Goal: Task Accomplishment & Management: Use online tool/utility

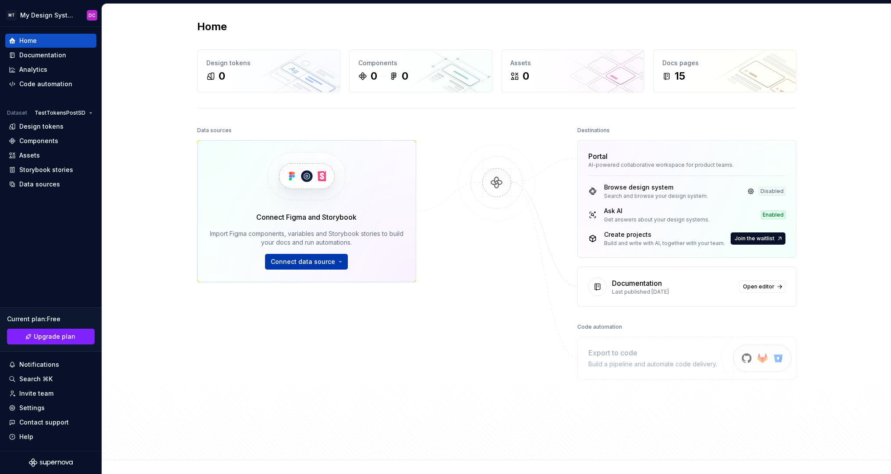
click at [314, 258] on span "Connect data source" at bounding box center [303, 261] width 64 height 9
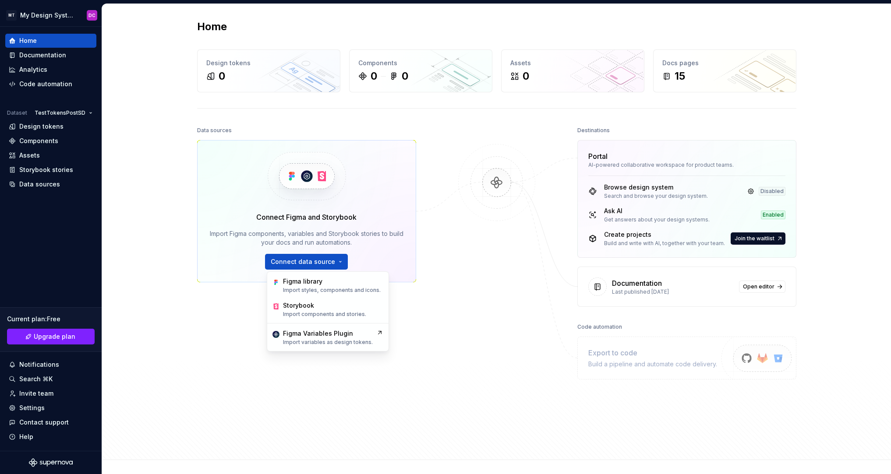
click at [511, 340] on div at bounding box center [497, 266] width 88 height 285
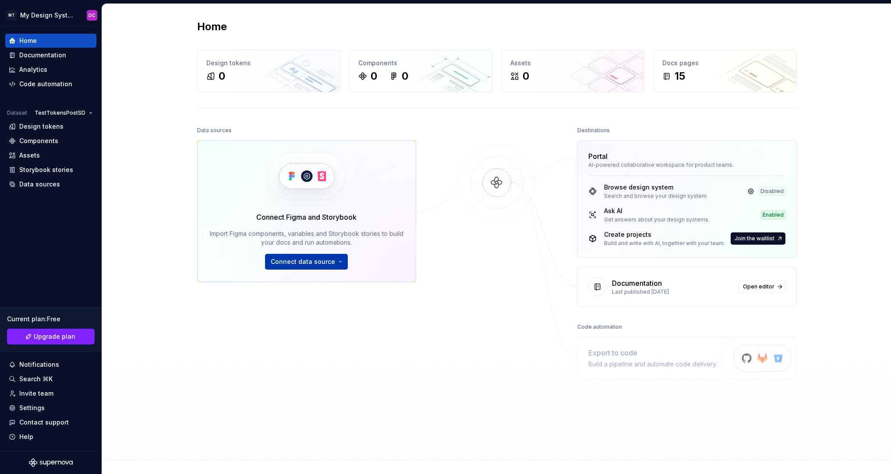
click at [325, 262] on span "Connect data source" at bounding box center [303, 261] width 64 height 9
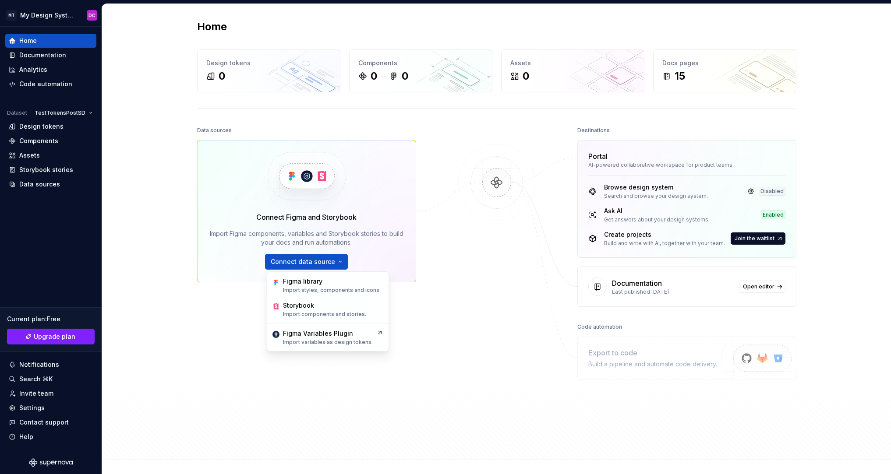
click at [495, 289] on div at bounding box center [497, 266] width 88 height 285
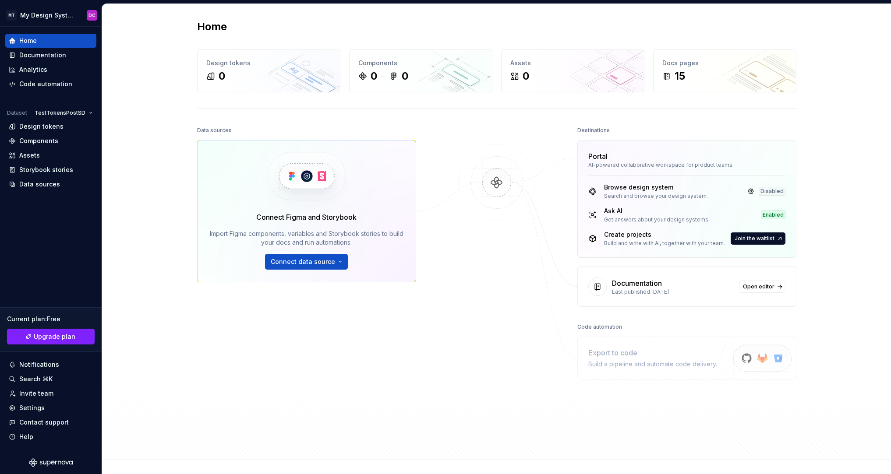
scroll to position [60, 0]
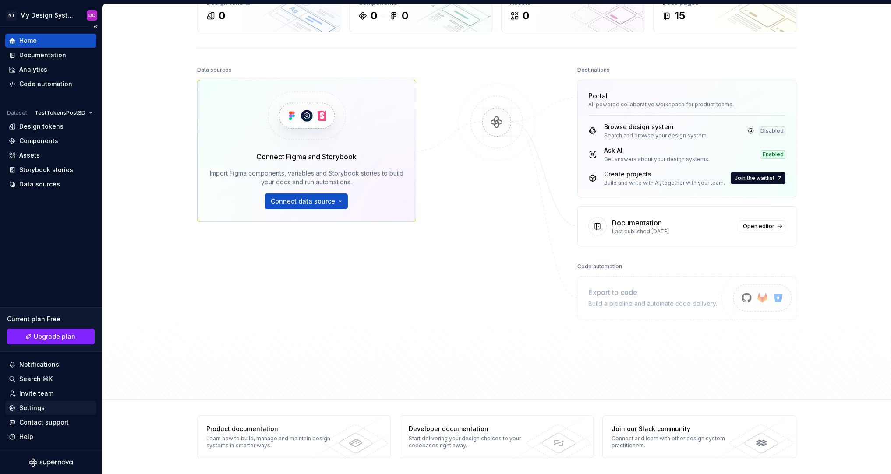
click at [58, 405] on div "Settings" at bounding box center [51, 408] width 84 height 9
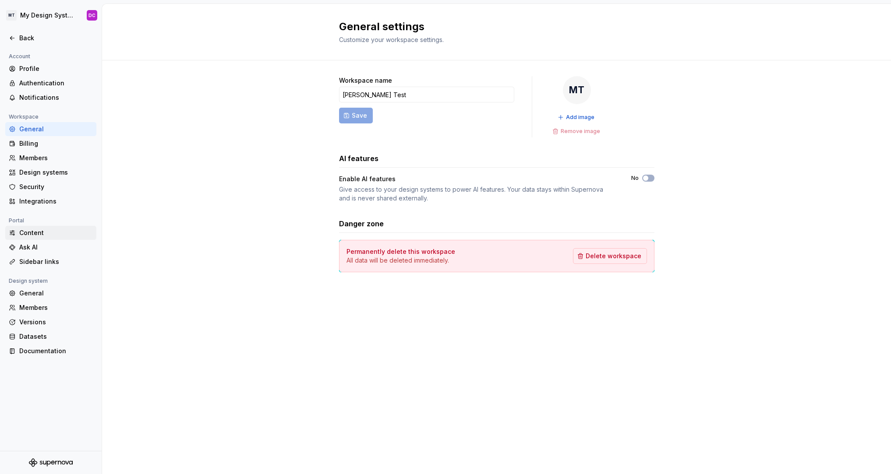
click at [58, 237] on div "Content" at bounding box center [50, 233] width 91 height 14
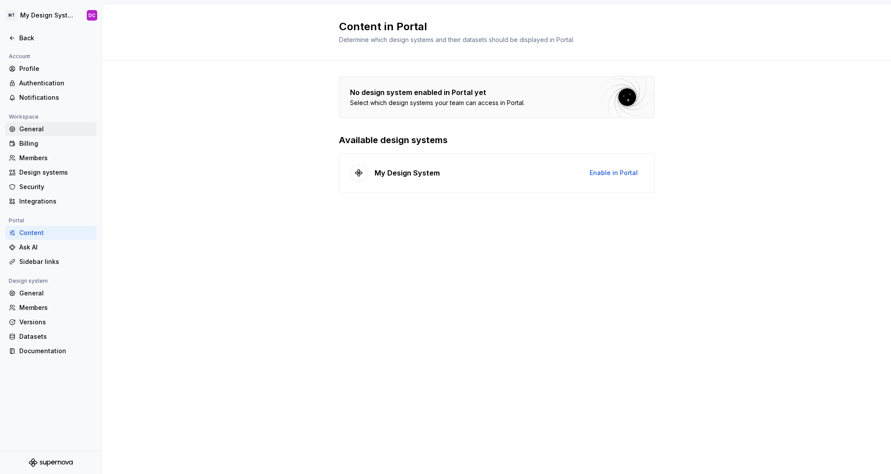
click at [48, 125] on div "General" at bounding box center [56, 129] width 74 height 9
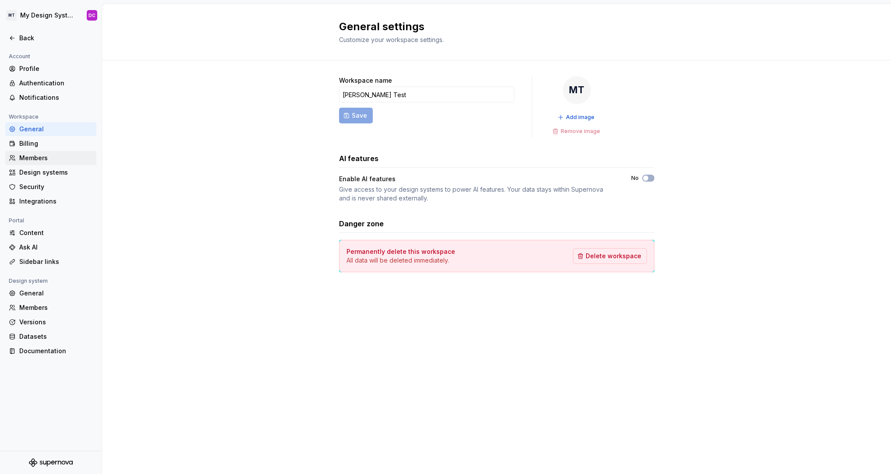
click at [49, 162] on div "Members" at bounding box center [56, 158] width 74 height 9
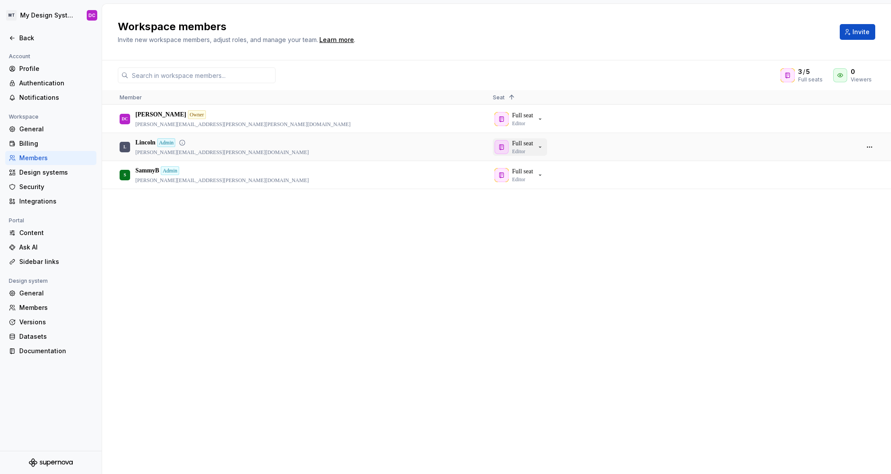
click at [533, 143] on p "Full seat" at bounding box center [522, 143] width 21 height 9
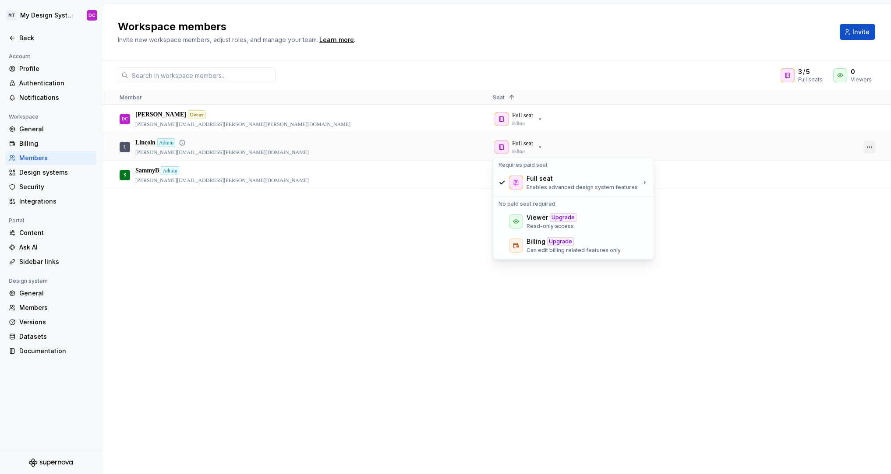
click at [866, 142] on button "button" at bounding box center [869, 147] width 12 height 12
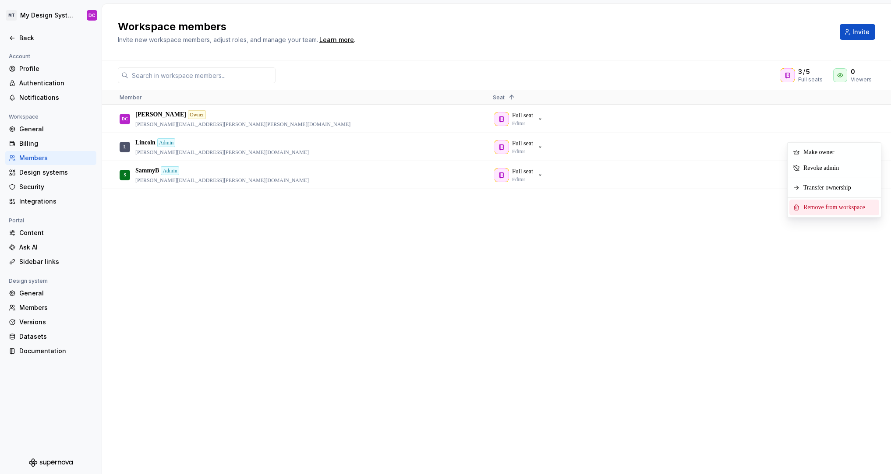
click at [855, 210] on span "Remove from workspace" at bounding box center [836, 208] width 72 height 16
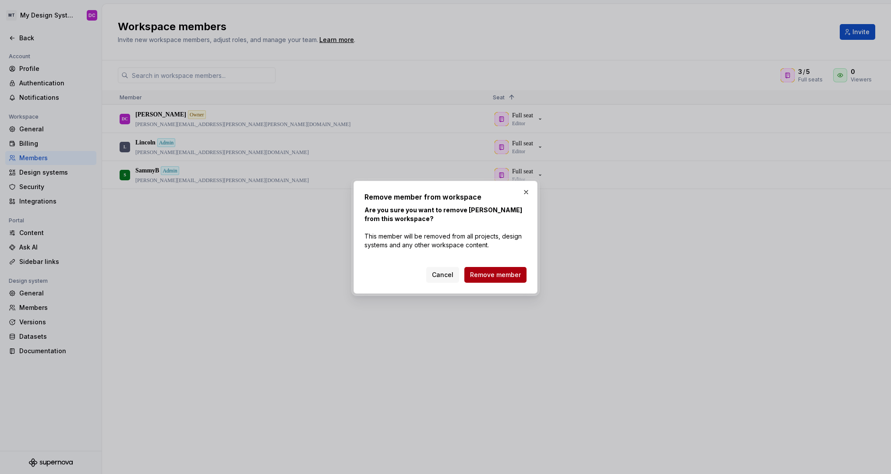
click at [482, 271] on span "Remove member" at bounding box center [495, 275] width 51 height 9
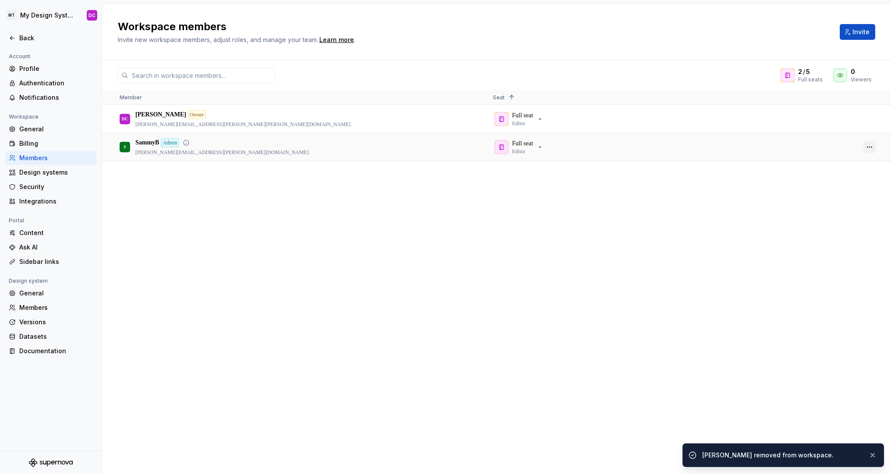
click at [870, 145] on button "button" at bounding box center [869, 147] width 12 height 12
click at [836, 208] on span "Remove from workspace" at bounding box center [836, 211] width 72 height 16
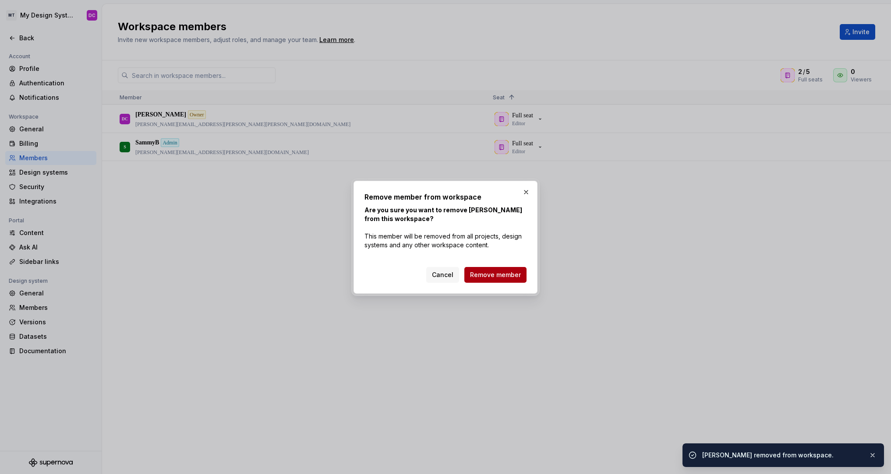
click at [499, 282] on button "Remove member" at bounding box center [495, 275] width 62 height 16
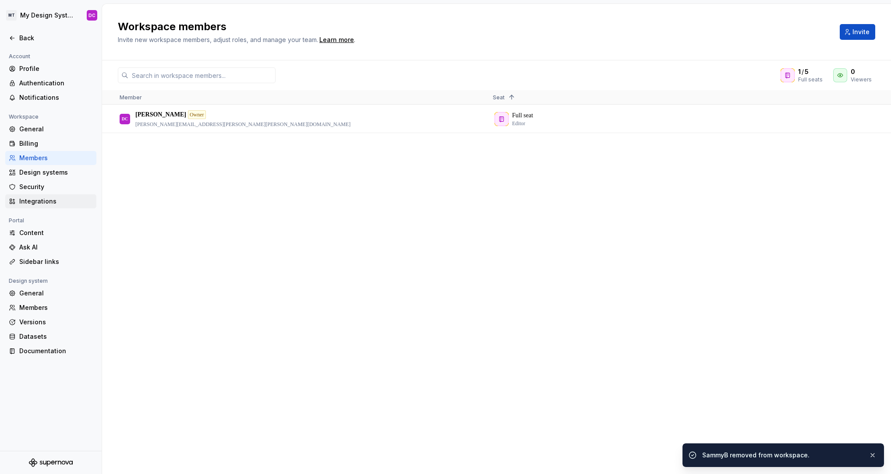
click at [49, 202] on div "Integrations" at bounding box center [56, 201] width 74 height 9
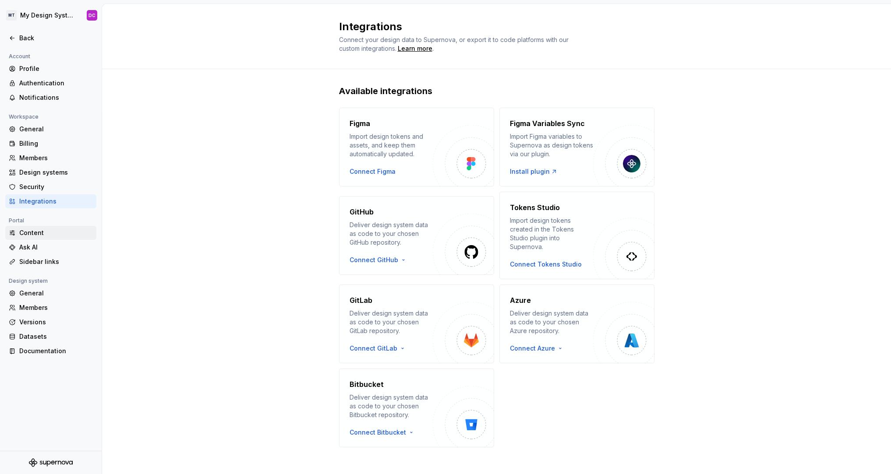
click at [53, 232] on div "Content" at bounding box center [56, 233] width 74 height 9
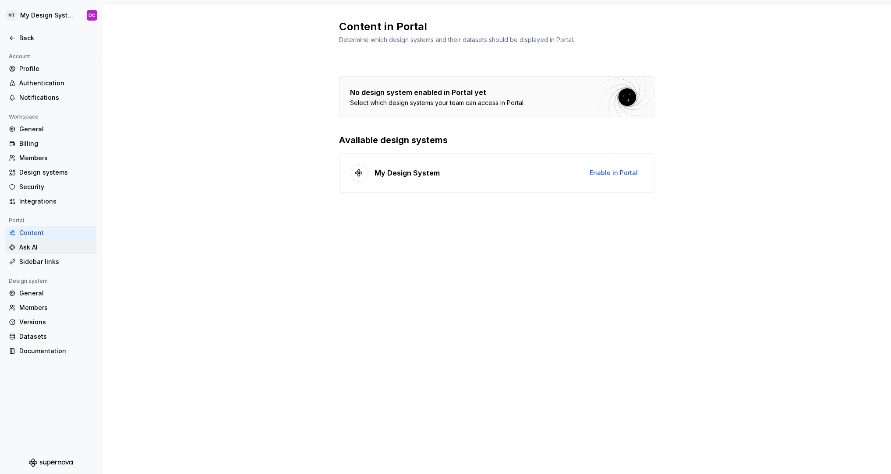
click at [58, 247] on div "Ask AI" at bounding box center [56, 247] width 74 height 9
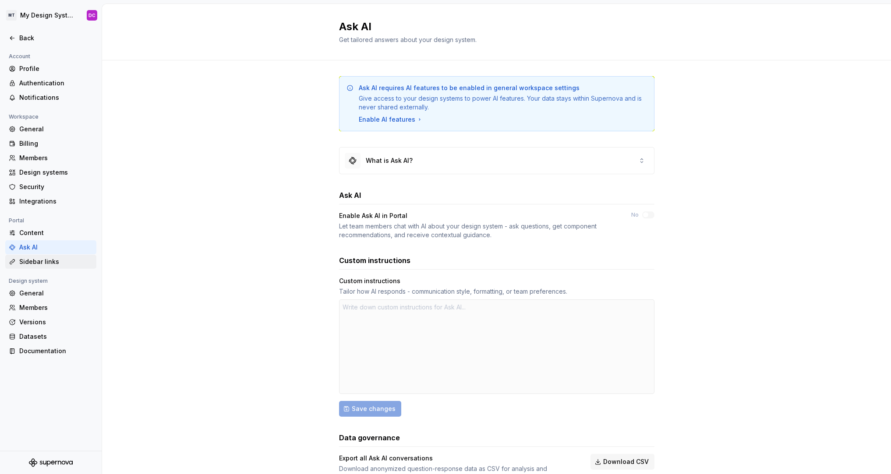
click at [57, 260] on div "Sidebar links" at bounding box center [56, 261] width 74 height 9
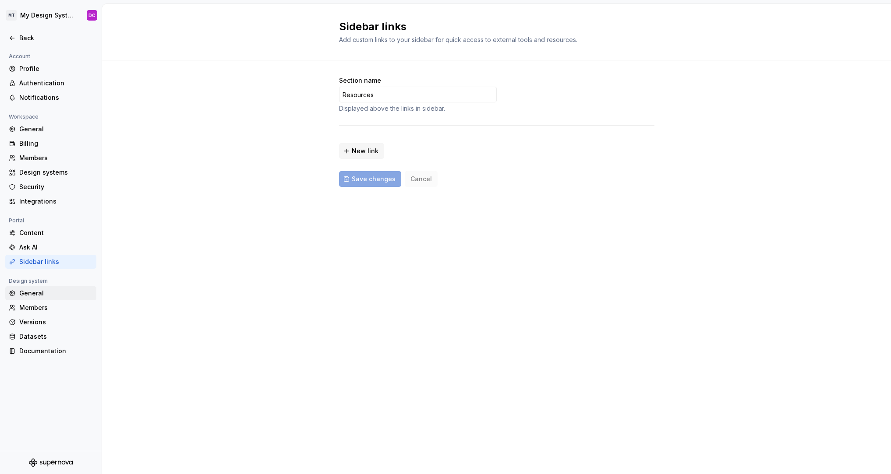
click at [53, 291] on div "General" at bounding box center [56, 293] width 74 height 9
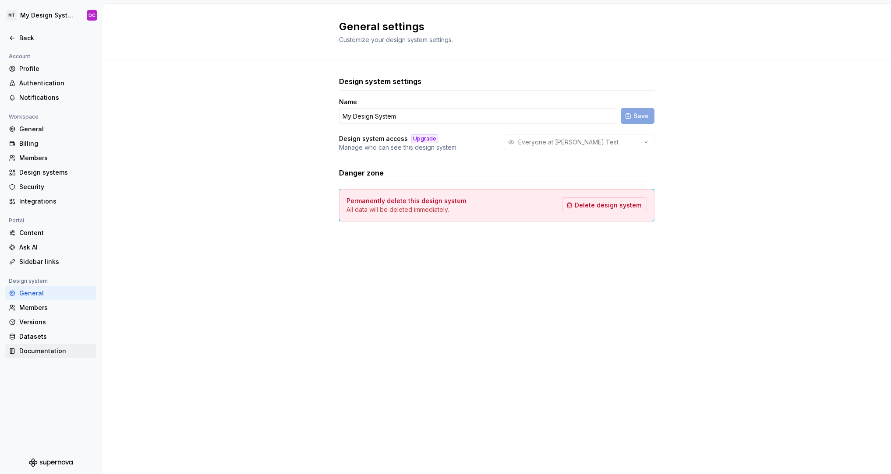
click at [44, 354] on div "Documentation" at bounding box center [56, 351] width 74 height 9
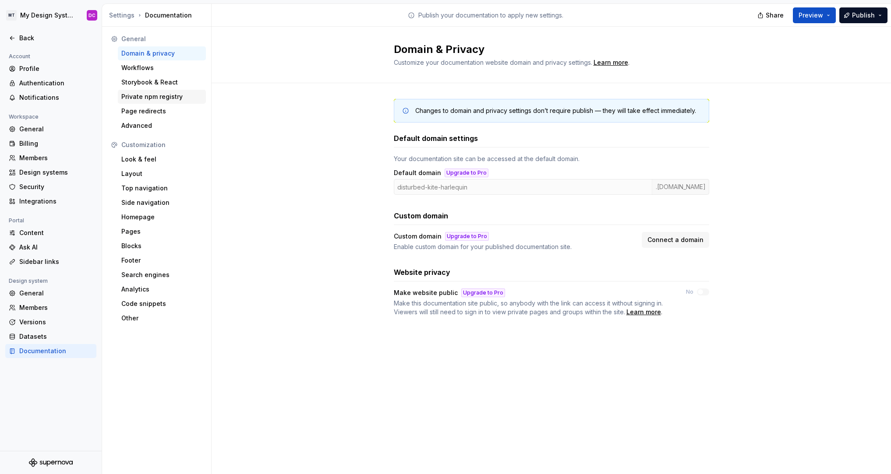
click at [165, 99] on div "Private npm registry" at bounding box center [161, 96] width 81 height 9
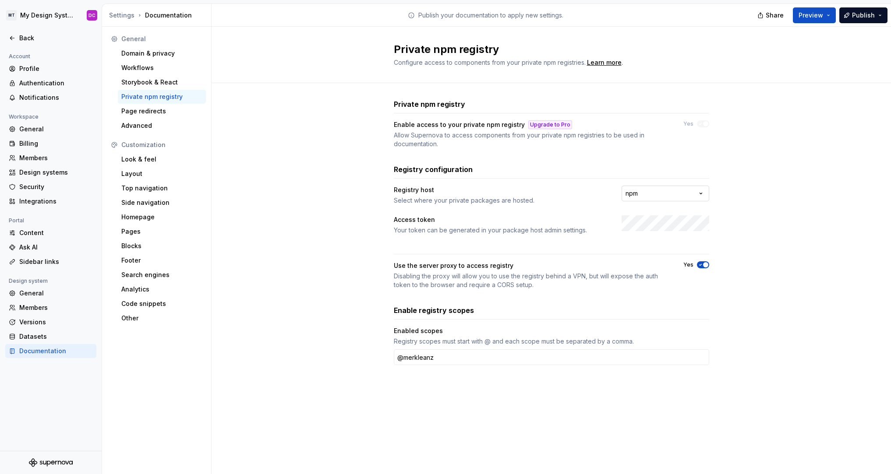
click at [675, 190] on html "**********" at bounding box center [445, 237] width 891 height 474
click at [755, 233] on html "**********" at bounding box center [445, 237] width 891 height 474
click at [143, 110] on div "Page redirects" at bounding box center [161, 111] width 81 height 9
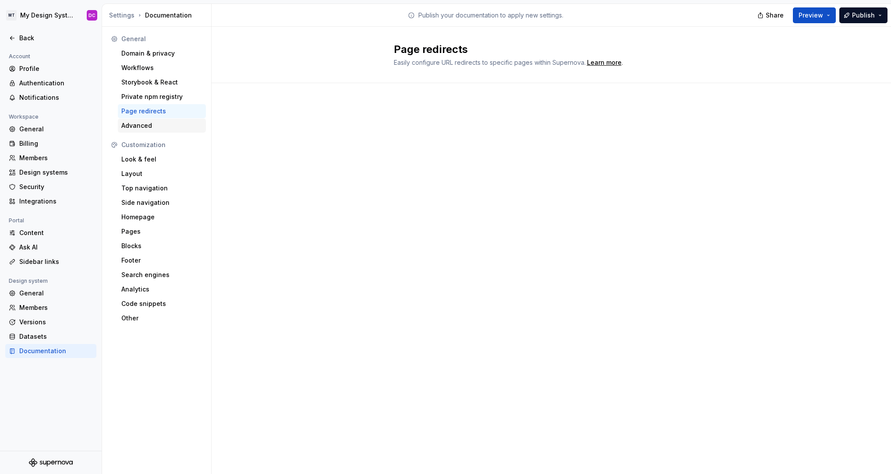
click at [149, 129] on div "Advanced" at bounding box center [161, 125] width 81 height 9
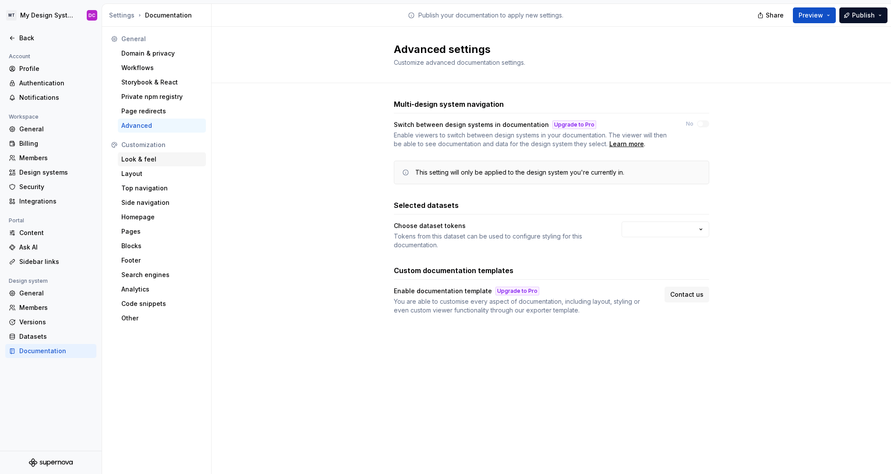
click at [154, 157] on div "Look & feel" at bounding box center [161, 159] width 81 height 9
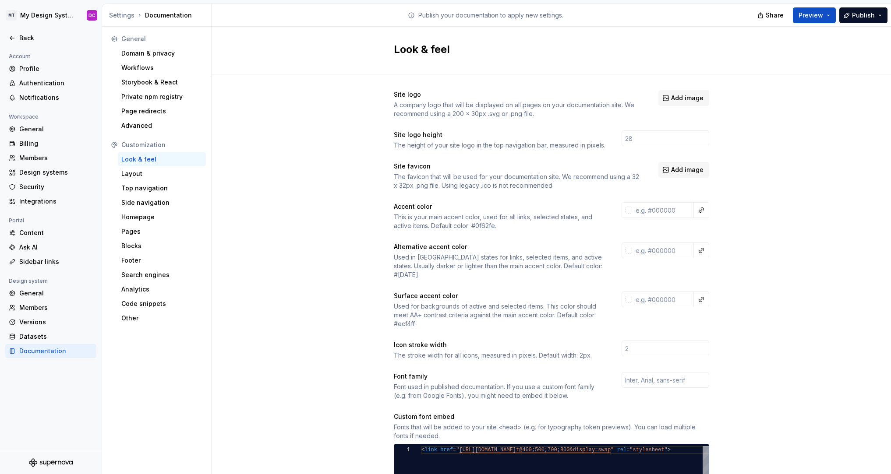
scroll to position [233, 0]
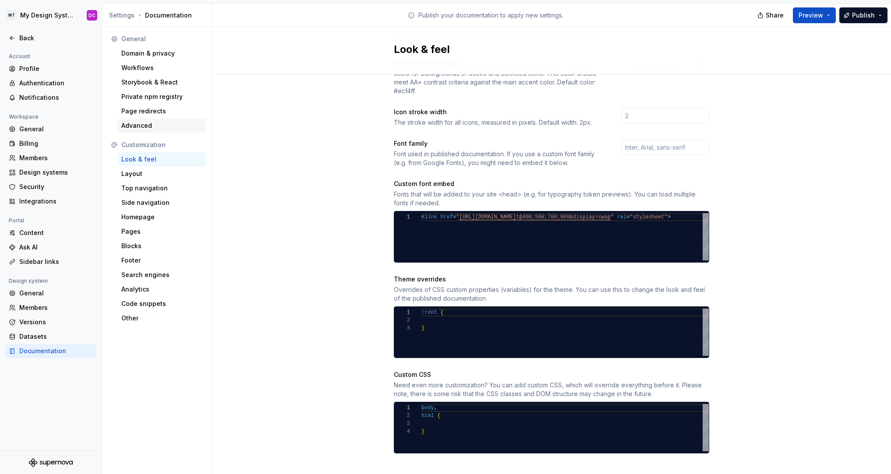
click at [166, 120] on div "Advanced" at bounding box center [162, 126] width 88 height 14
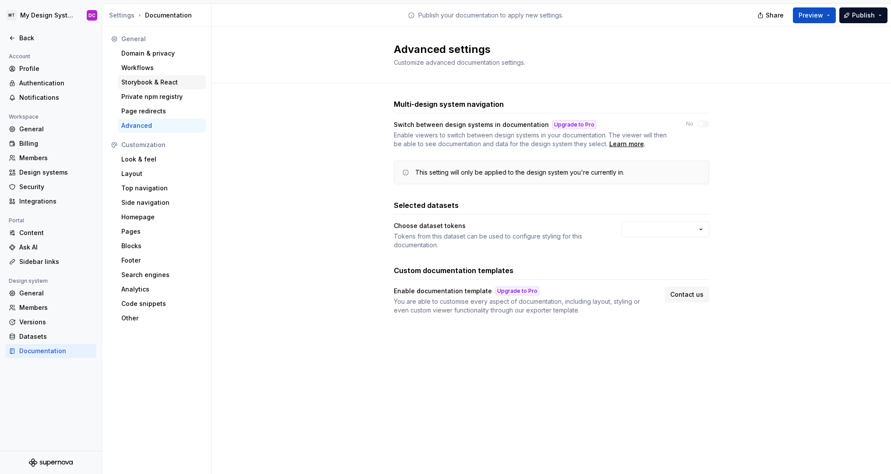
click at [168, 81] on div "Storybook & React" at bounding box center [161, 82] width 81 height 9
type textarea "*"
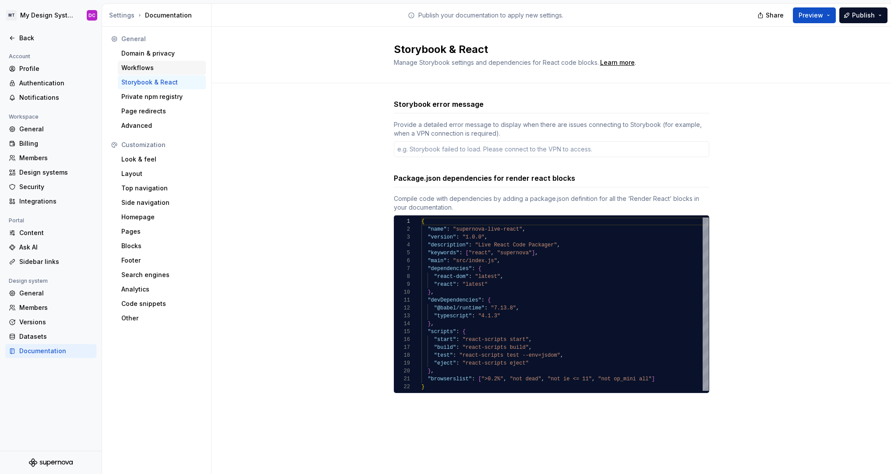
click at [170, 69] on div "Workflows" at bounding box center [161, 67] width 81 height 9
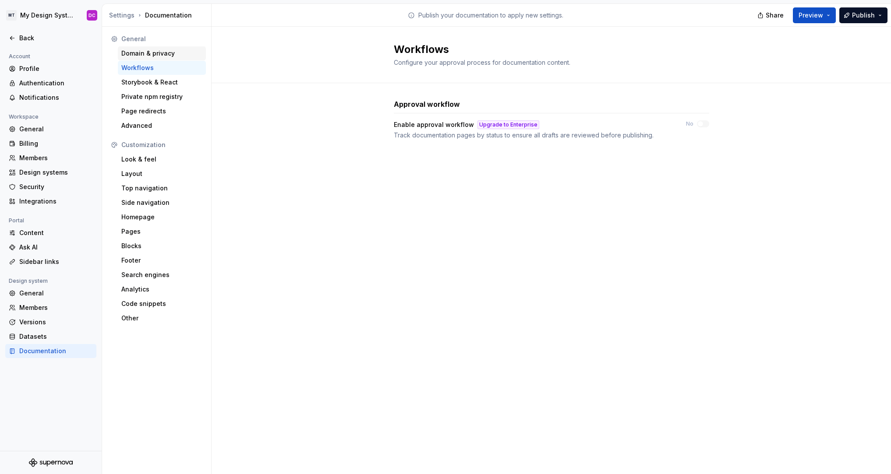
click at [170, 54] on div "Domain & privacy" at bounding box center [161, 53] width 81 height 9
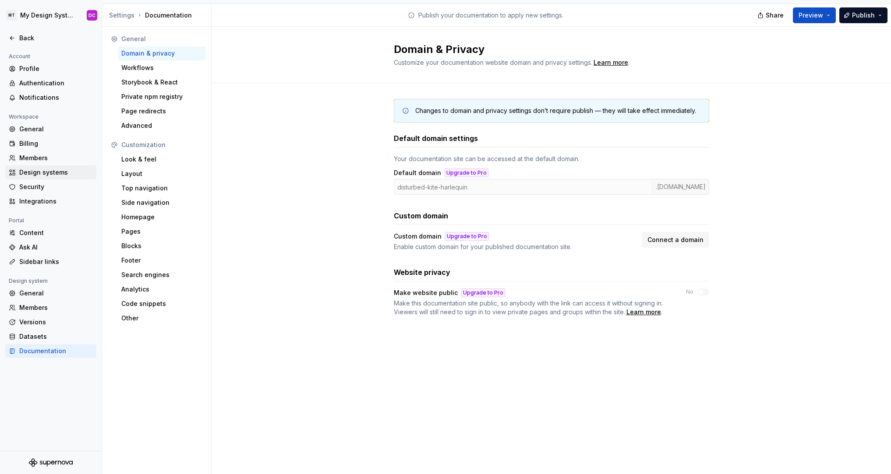
click at [53, 171] on div "Design systems" at bounding box center [56, 172] width 74 height 9
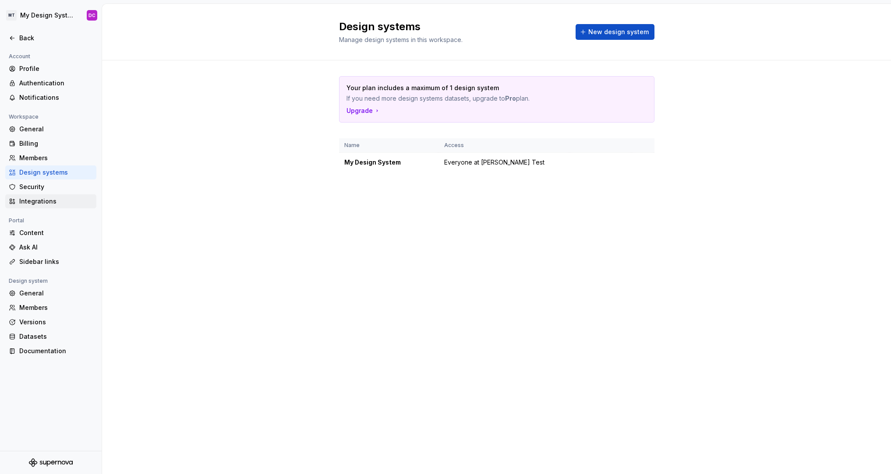
click at [50, 197] on div "Integrations" at bounding box center [56, 201] width 74 height 9
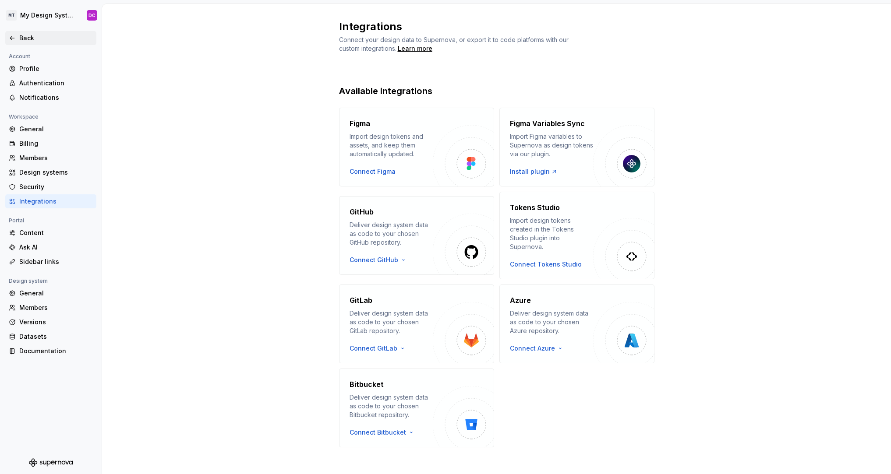
click at [18, 35] on div "Back" at bounding box center [51, 38] width 84 height 9
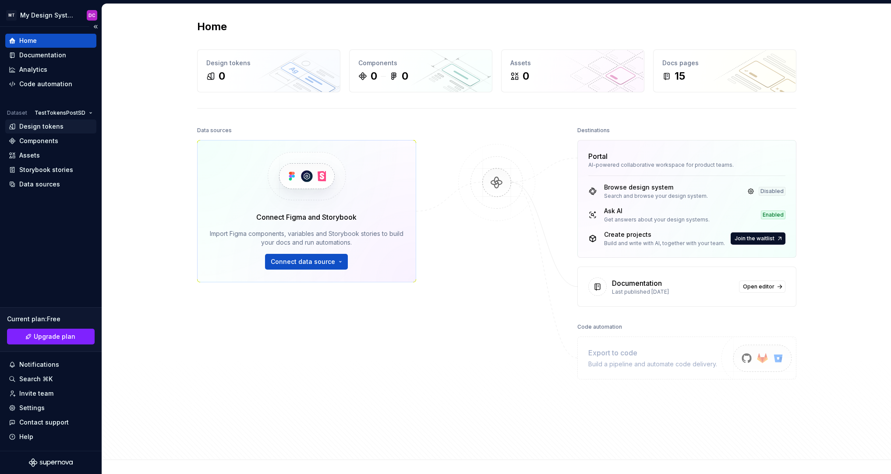
click at [73, 123] on div "Design tokens" at bounding box center [51, 126] width 84 height 9
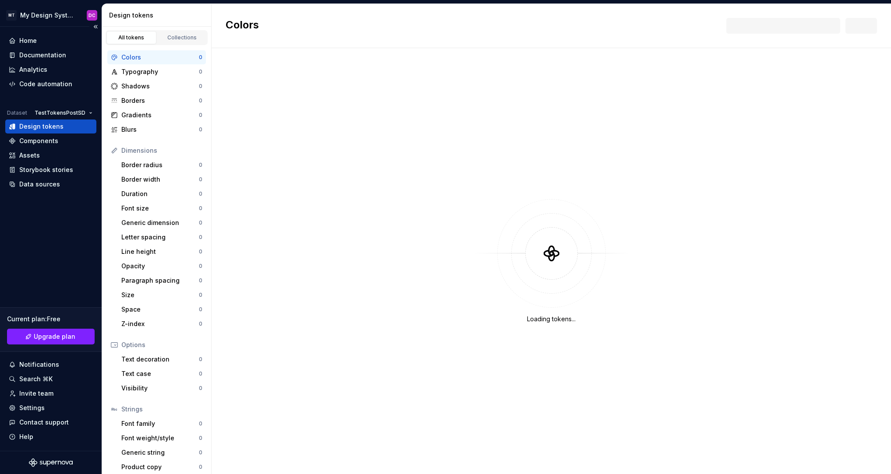
click at [53, 193] on div "Home Documentation Analytics Code automation Dataset TestTokensPostSD Design to…" at bounding box center [51, 239] width 102 height 424
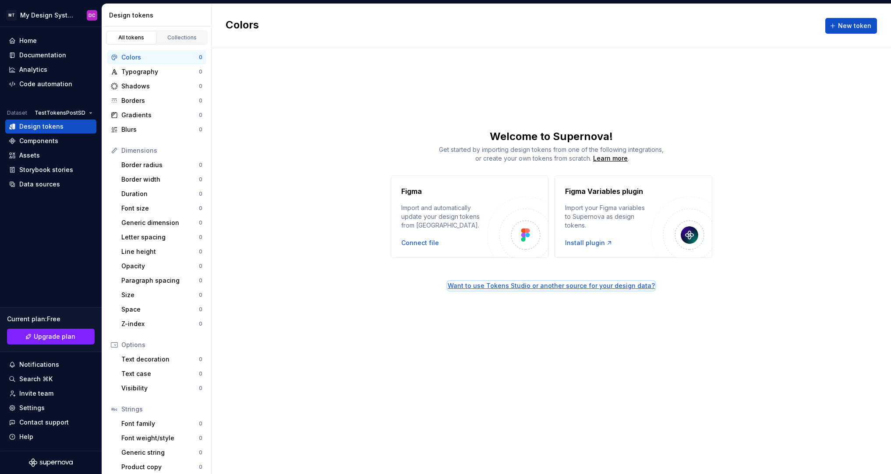
click at [477, 289] on div "Want to use Tokens Studio or another source for your design data?" at bounding box center [550, 286] width 207 height 9
click at [60, 139] on div "Components" at bounding box center [51, 141] width 84 height 9
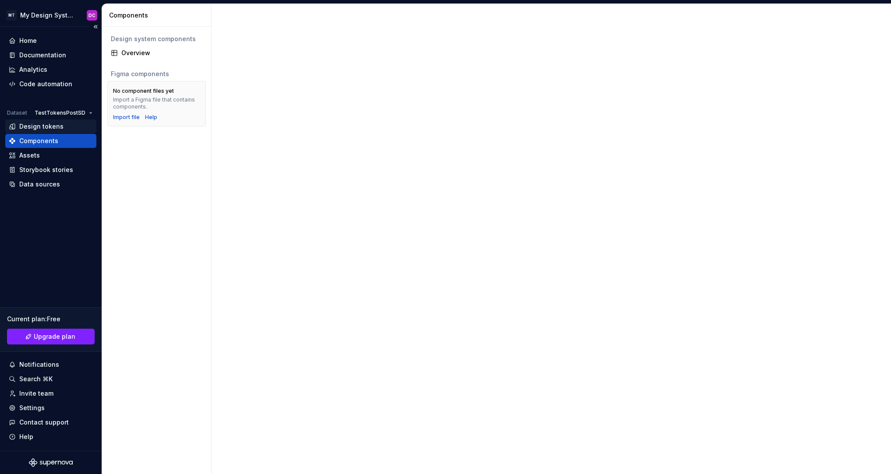
click at [62, 130] on div "Design tokens" at bounding box center [51, 126] width 84 height 9
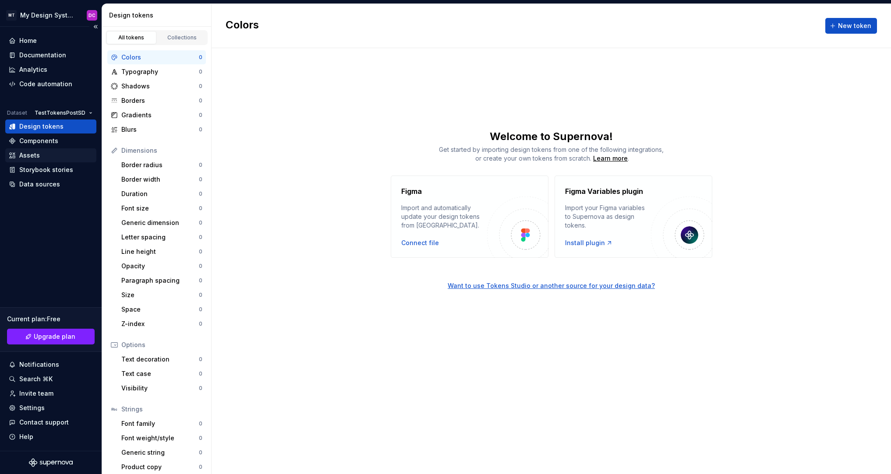
click at [42, 154] on div "Assets" at bounding box center [51, 155] width 84 height 9
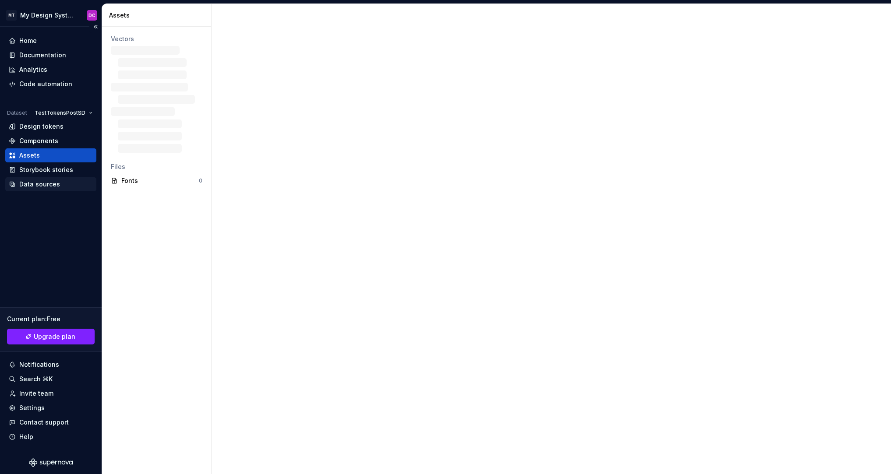
click at [52, 190] on div "Data sources" at bounding box center [50, 184] width 91 height 14
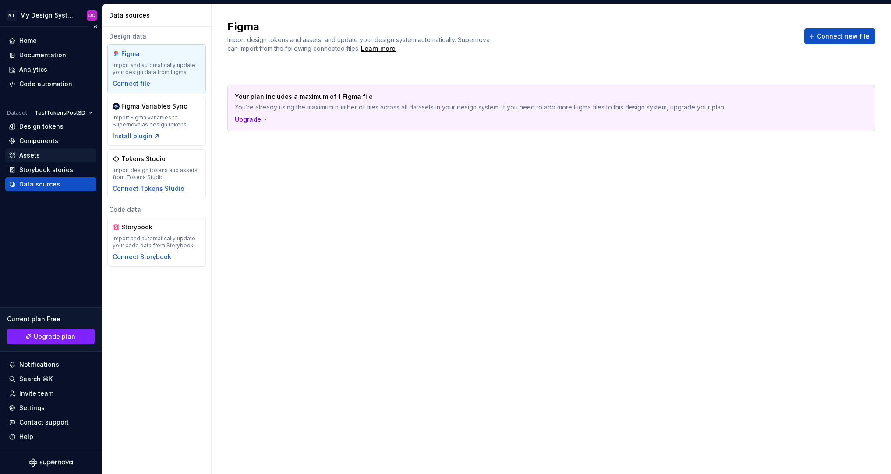
click at [56, 162] on div "Assets" at bounding box center [50, 155] width 91 height 14
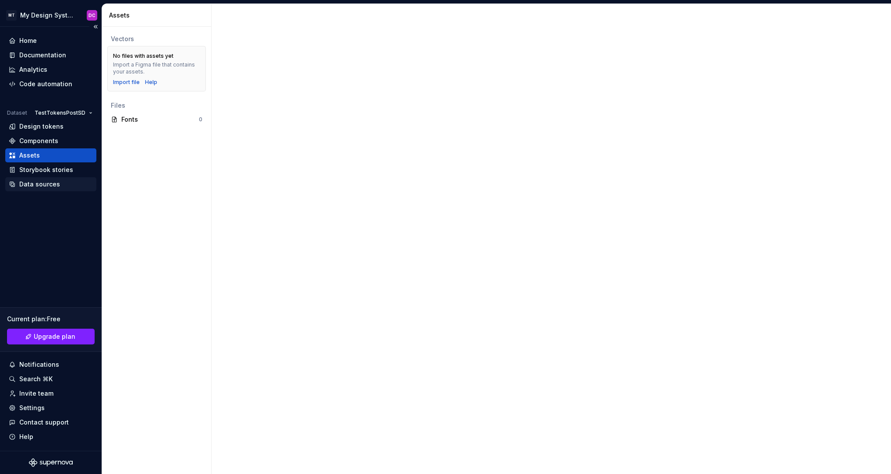
click at [55, 183] on div "Data sources" at bounding box center [39, 184] width 41 height 9
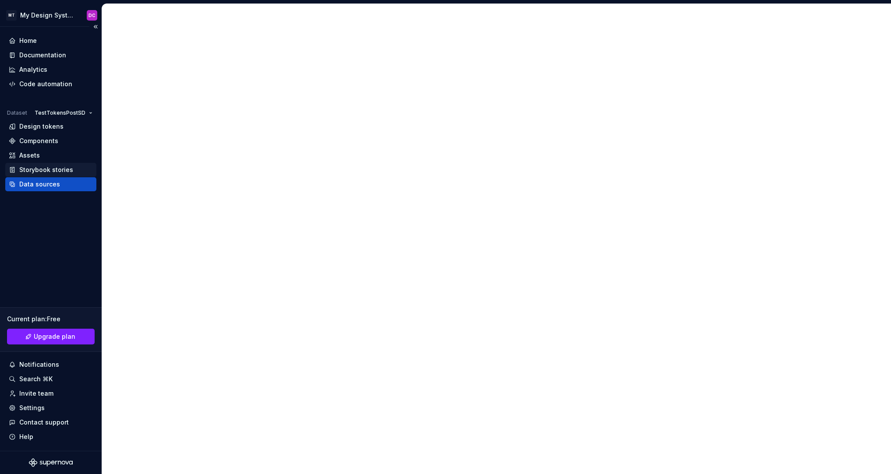
click at [56, 176] on div "Storybook stories" at bounding box center [50, 170] width 91 height 14
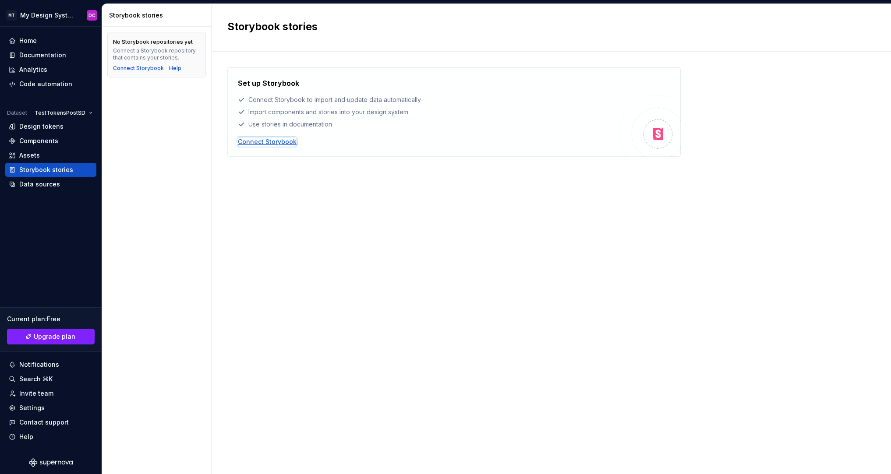
click at [251, 144] on div "Connect Storybook" at bounding box center [267, 141] width 59 height 9
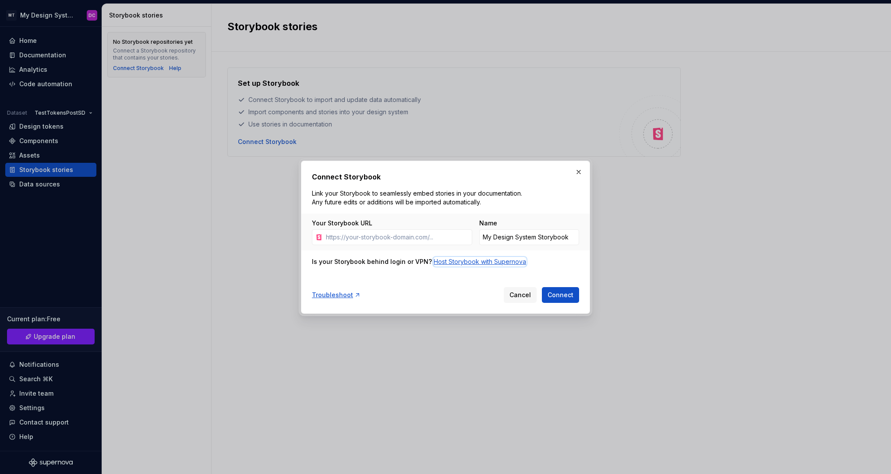
click at [448, 264] on div "Host Storybook with Supernova" at bounding box center [479, 261] width 92 height 9
